Goal: Find specific page/section: Find specific page/section

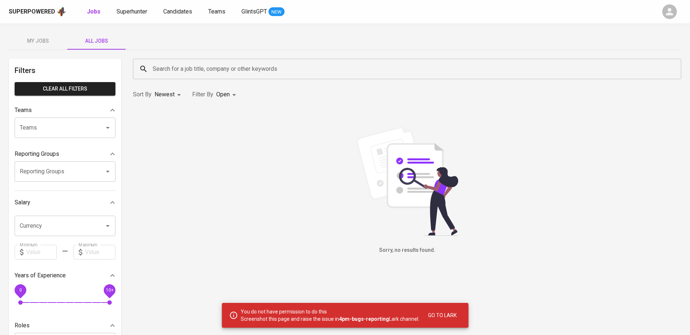
click at [445, 313] on span "Go to Lark" at bounding box center [442, 315] width 28 height 9
click at [347, 77] on div "Search for a job title, company or other keywords" at bounding box center [407, 69] width 548 height 20
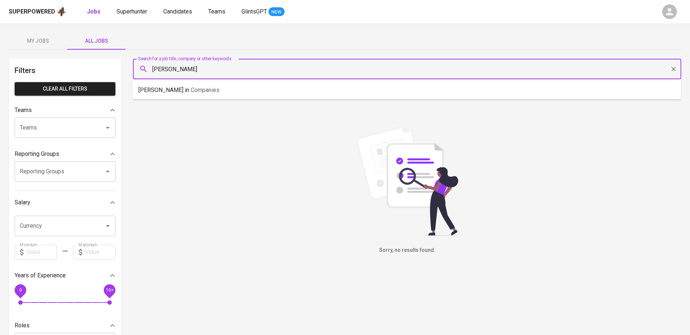
type input "[PERSON_NAME]"
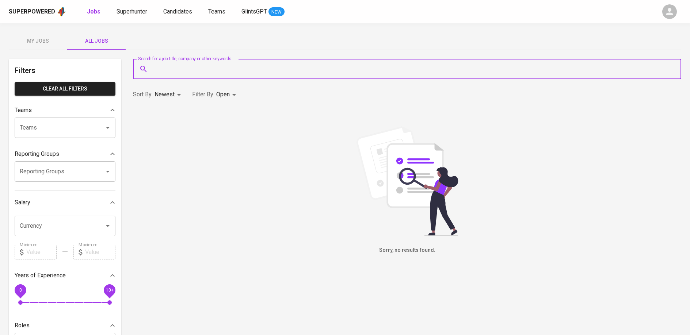
click at [136, 10] on span "Superhunter" at bounding box center [132, 11] width 31 height 7
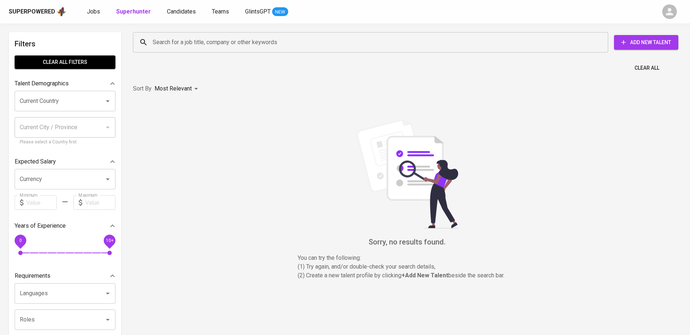
click at [174, 40] on input "Search for a job title, company or other keywords" at bounding box center [372, 42] width 443 height 14
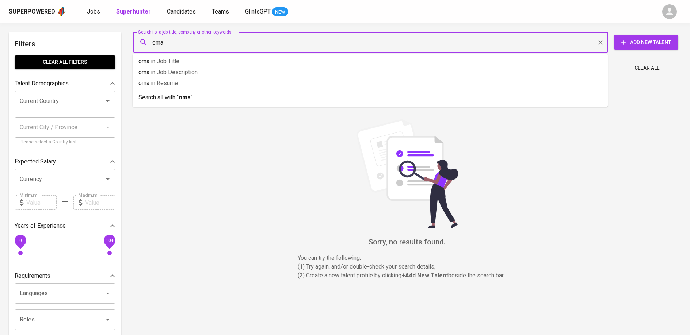
type input "[PERSON_NAME]"
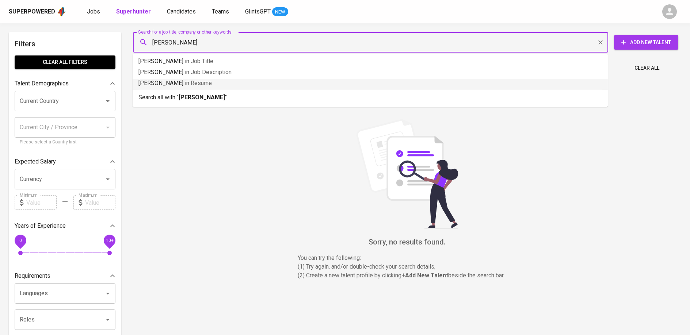
click at [181, 10] on span "Candidates" at bounding box center [181, 11] width 29 height 7
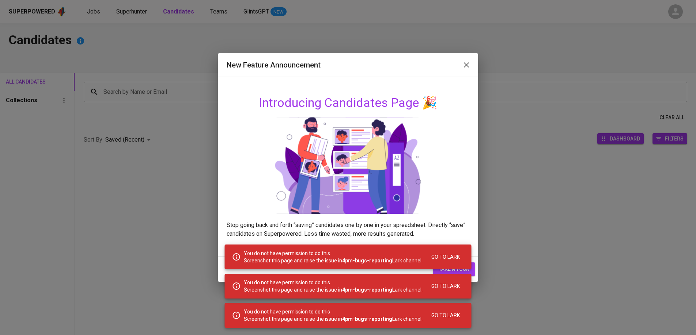
click at [466, 62] on icon "button" at bounding box center [466, 65] width 9 height 9
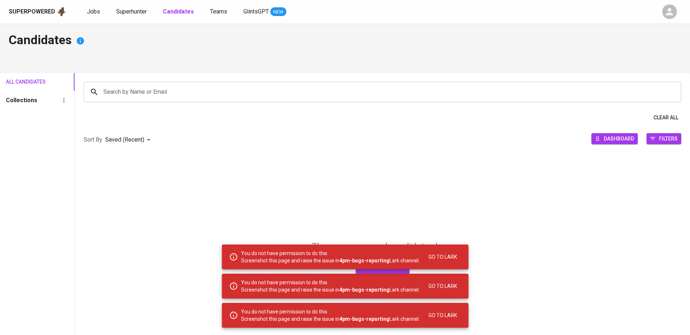
click at [251, 90] on input "Search by Name or Email" at bounding box center [384, 92] width 565 height 14
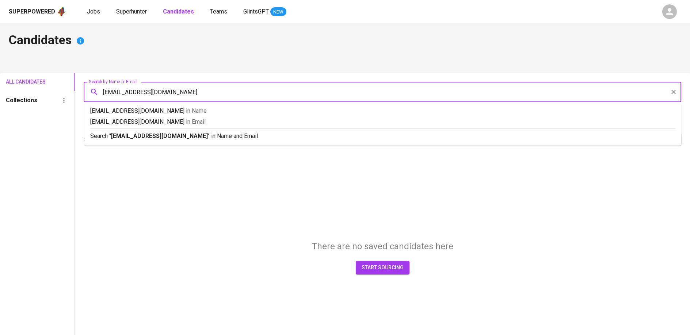
type input "[EMAIL_ADDRESS][DOMAIN_NAME]"
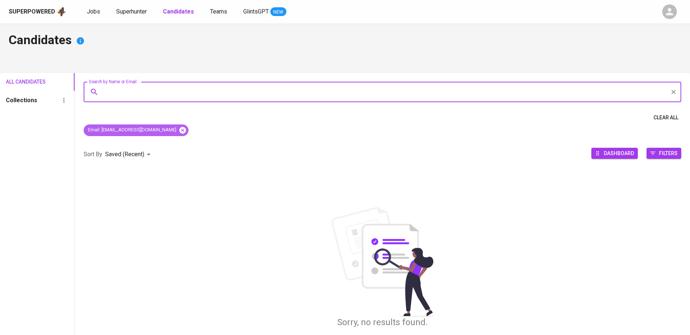
click at [179, 132] on icon at bounding box center [182, 130] width 7 height 7
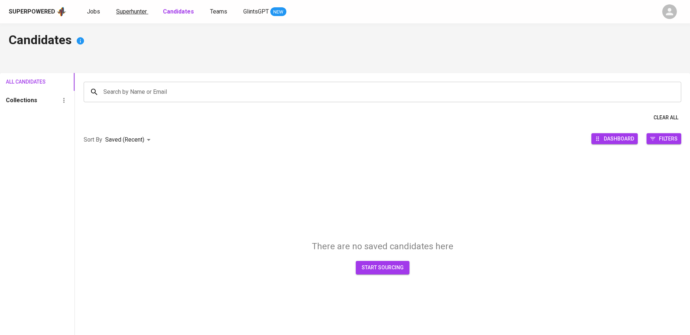
click at [142, 13] on span "Superhunter" at bounding box center [131, 11] width 31 height 7
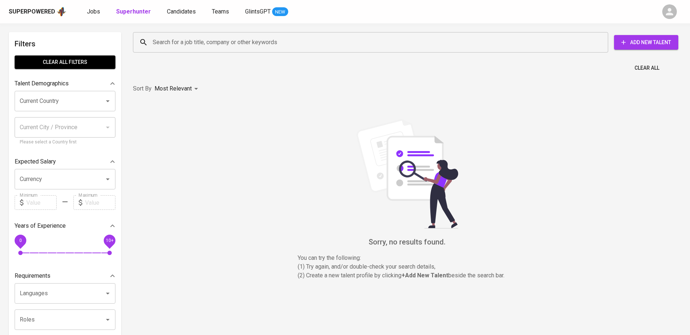
click at [161, 47] on input "Search for a job title, company or other keywords" at bounding box center [372, 42] width 443 height 14
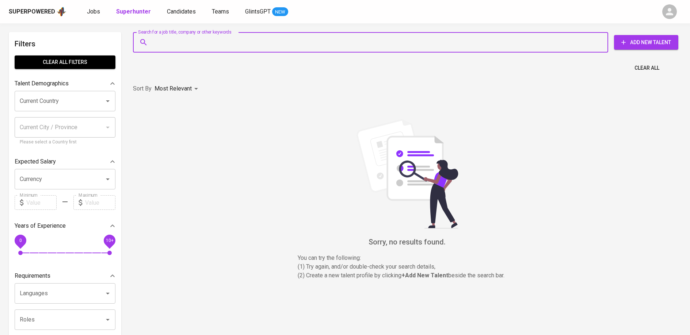
type input "a"
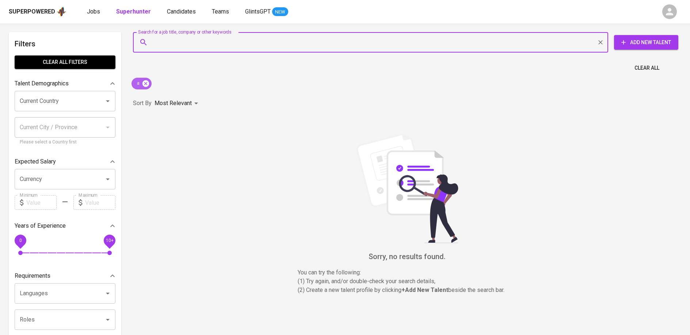
click at [145, 85] on icon at bounding box center [145, 83] width 7 height 7
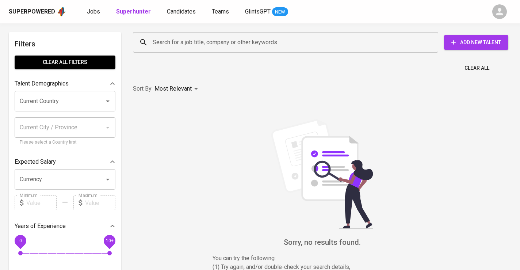
click at [261, 13] on span "GlintsGPT" at bounding box center [258, 11] width 26 height 7
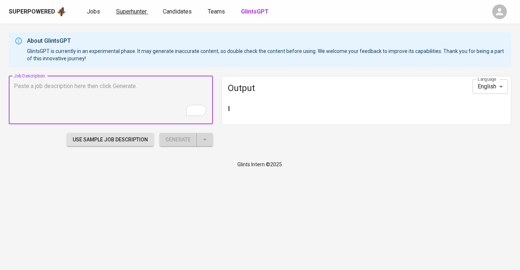
click at [129, 7] on link "Superhunter" at bounding box center [132, 11] width 32 height 9
